Goal: Task Accomplishment & Management: Manage account settings

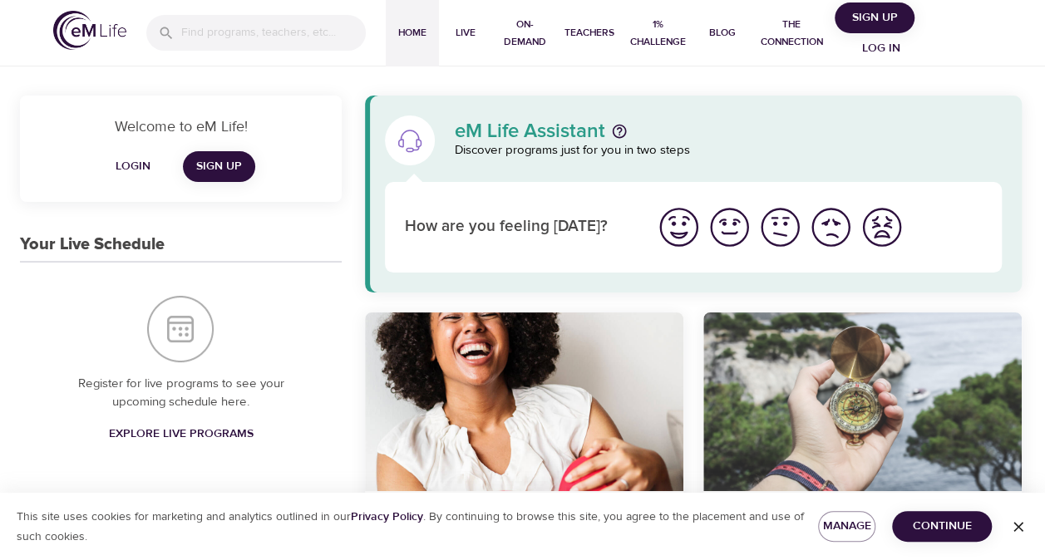
click at [878, 10] on span "Sign Up" at bounding box center [874, 17] width 66 height 21
click at [874, 43] on span "Log in" at bounding box center [881, 48] width 66 height 21
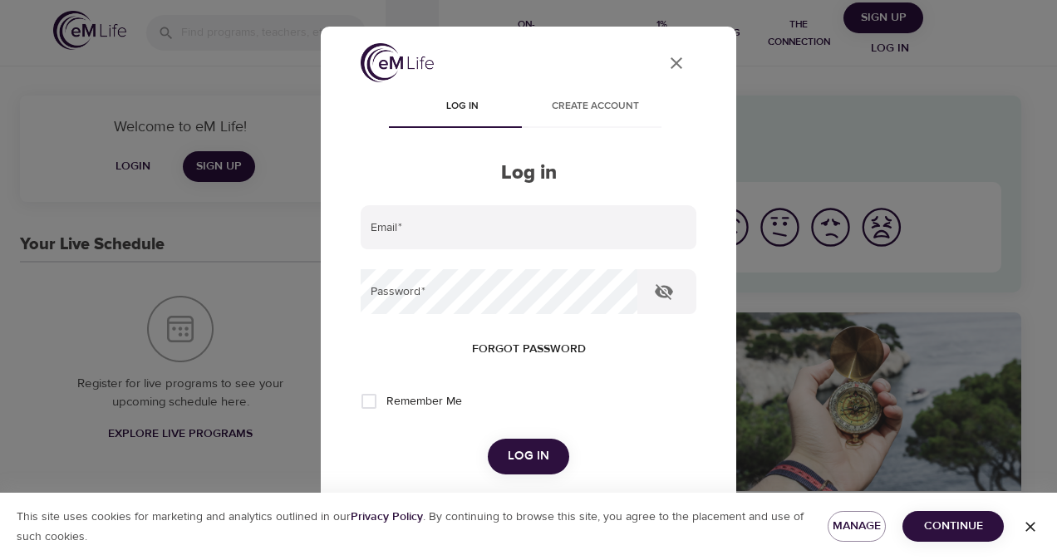
type input "michelle.schmidtcorea@wwt.com"
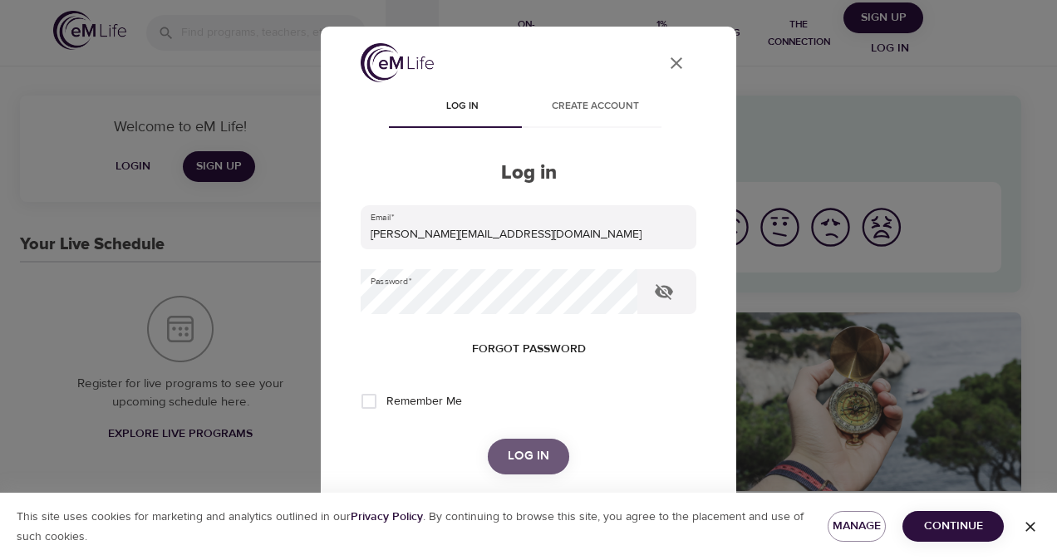
drag, startPoint x: 500, startPoint y: 449, endPoint x: 410, endPoint y: 416, distance: 96.5
click at [499, 447] on button "Log in" at bounding box center [528, 456] width 81 height 35
click at [392, 397] on span "Remember Me" at bounding box center [425, 401] width 76 height 17
click at [387, 397] on input "Remember Me" at bounding box center [369, 401] width 35 height 35
checkbox input "true"
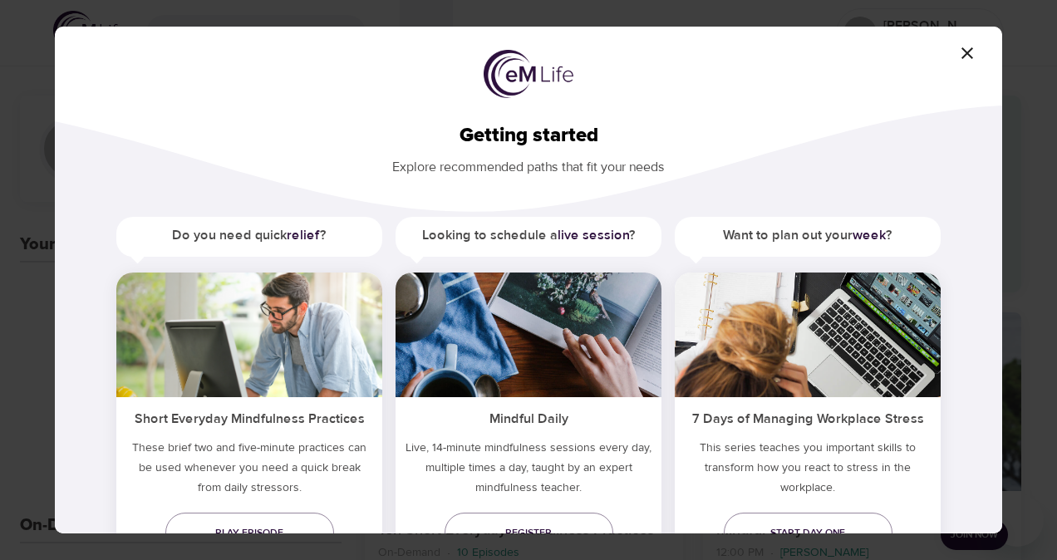
click at [974, 47] on icon "button" at bounding box center [968, 53] width 20 height 20
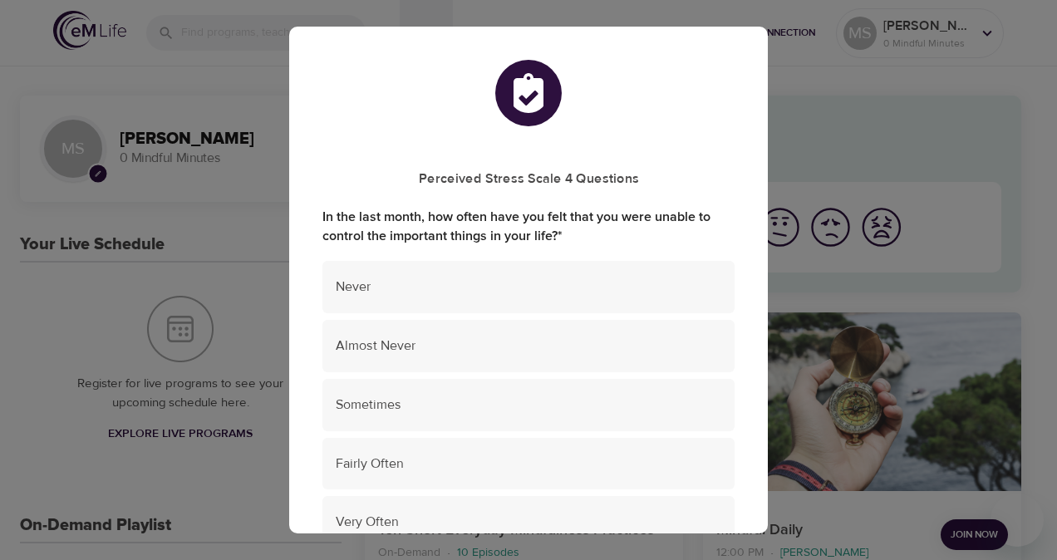
click at [828, 121] on div "Perceived Stress Scale 4 Questions In the last month, how often have you felt t…" at bounding box center [528, 280] width 1057 height 560
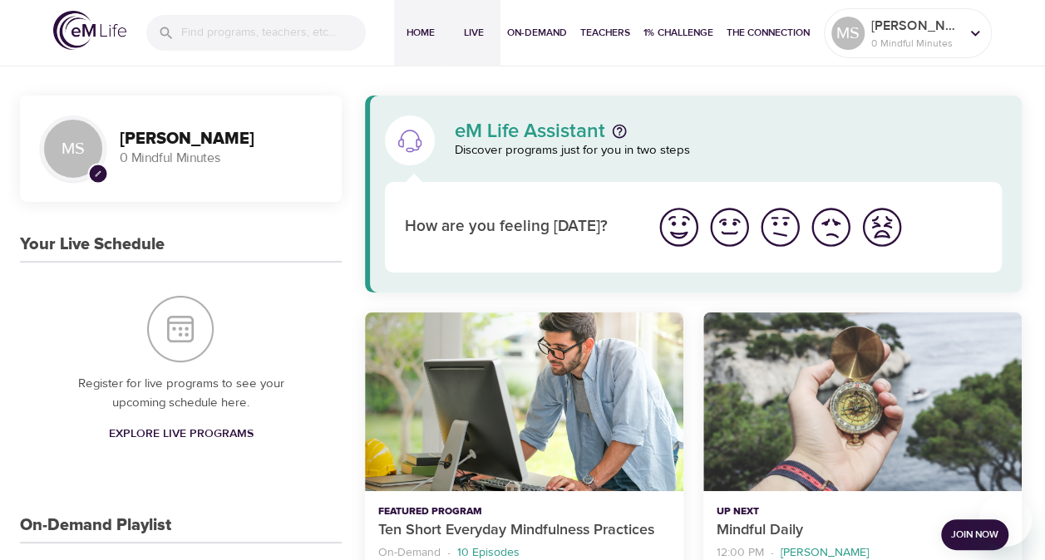
click at [484, 30] on span "Live" at bounding box center [474, 32] width 40 height 17
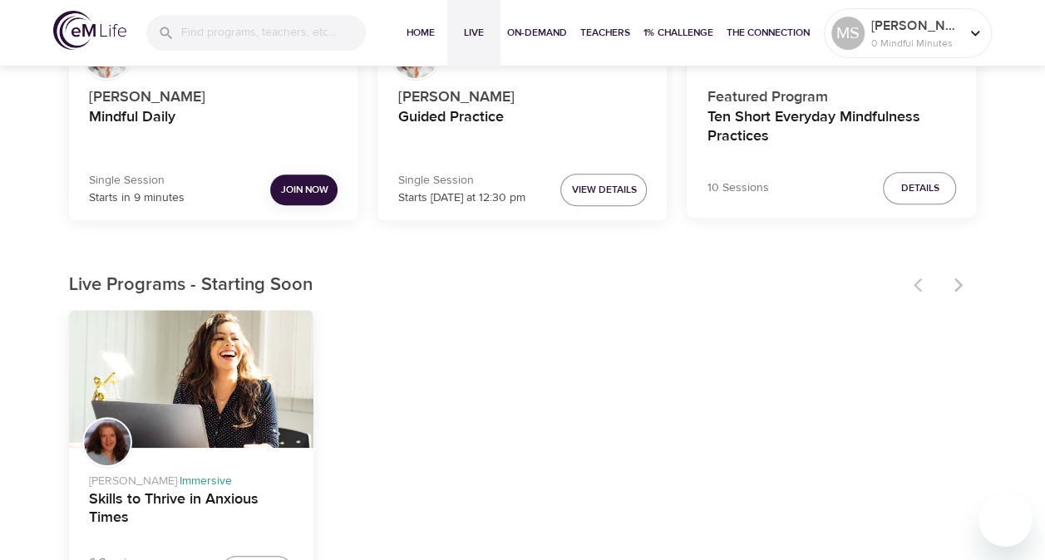
scroll to position [332, 0]
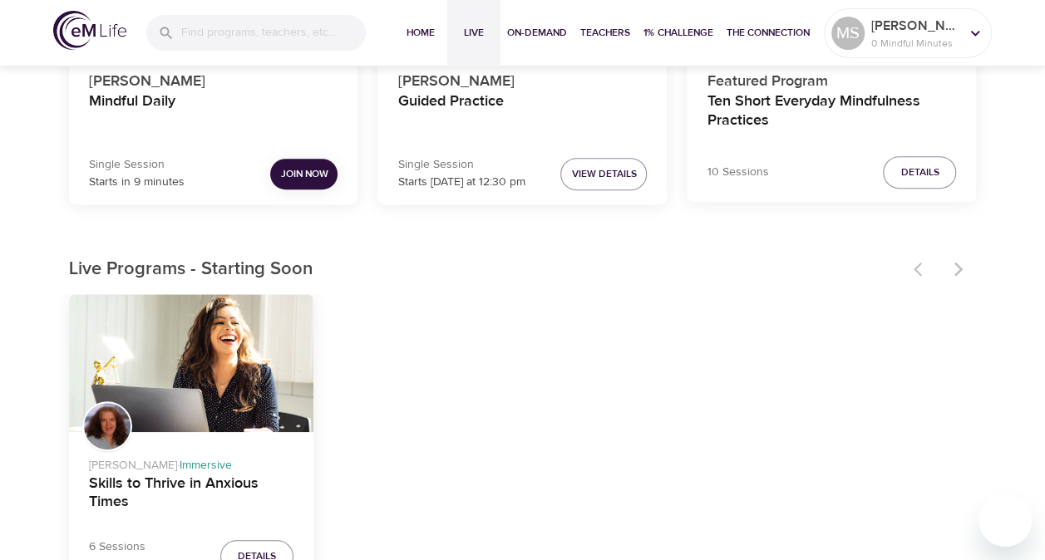
click at [948, 273] on div at bounding box center [940, 269] width 73 height 37
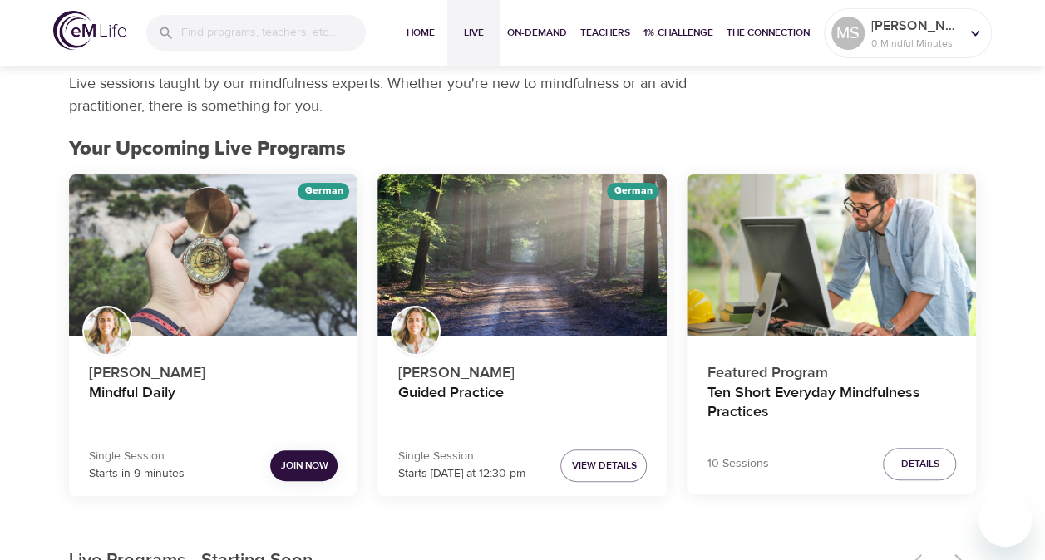
scroll to position [0, 0]
